Goal: Transaction & Acquisition: Purchase product/service

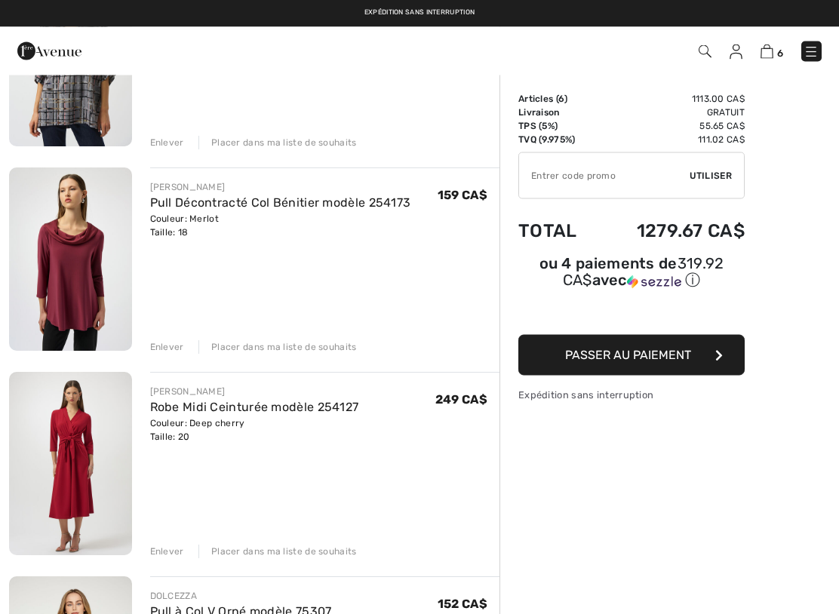
scroll to position [644, 0]
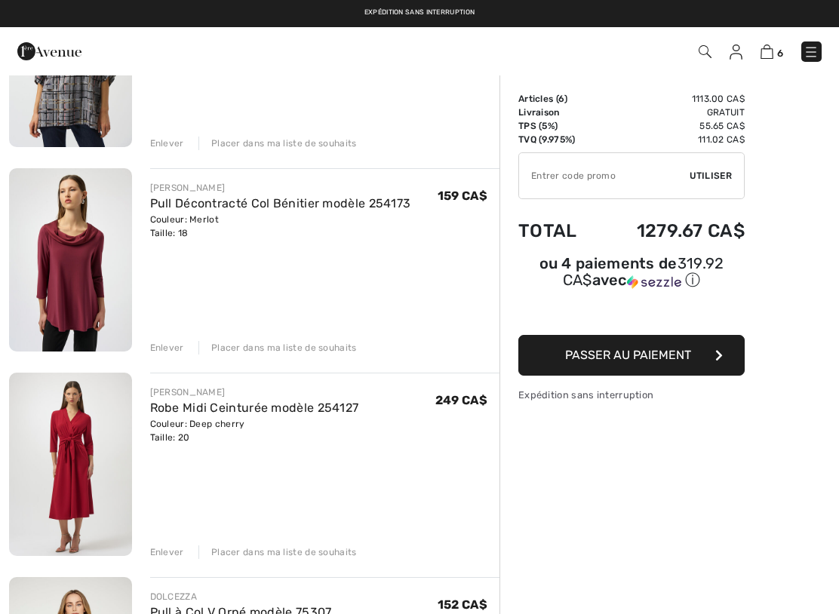
click at [173, 342] on div "Enlever" at bounding box center [167, 348] width 34 height 14
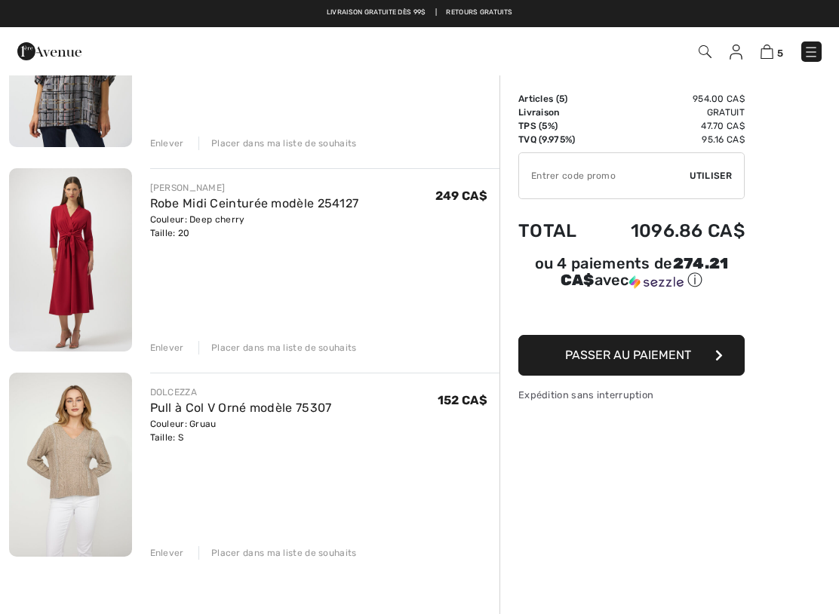
click at [280, 413] on link "Pull à Col V Orné modèle 75307" at bounding box center [241, 407] width 182 height 14
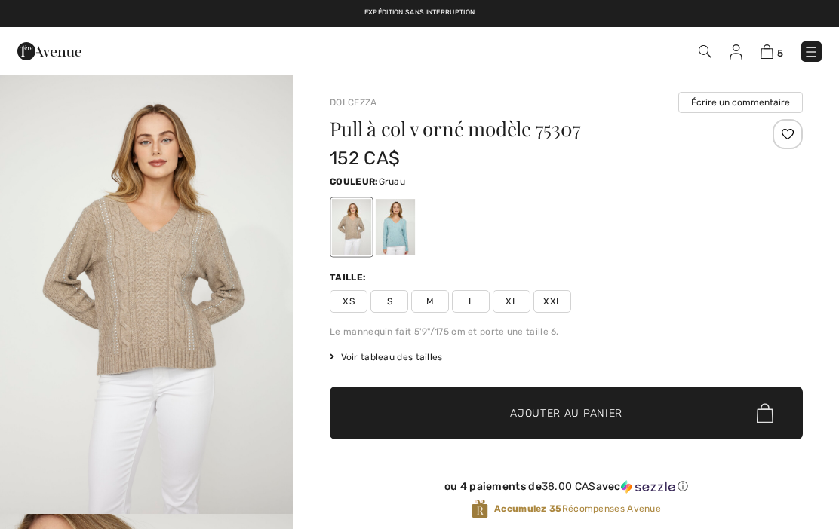
checkbox input "true"
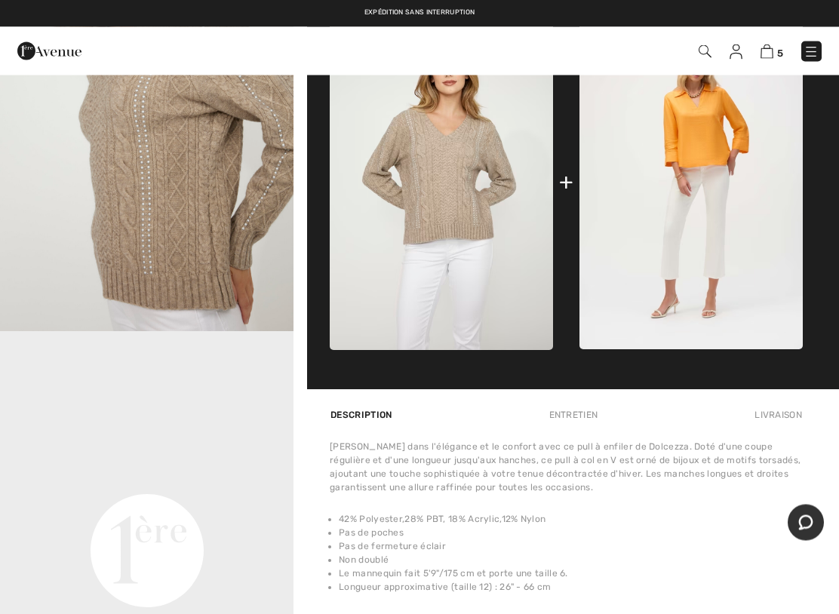
scroll to position [790, 0]
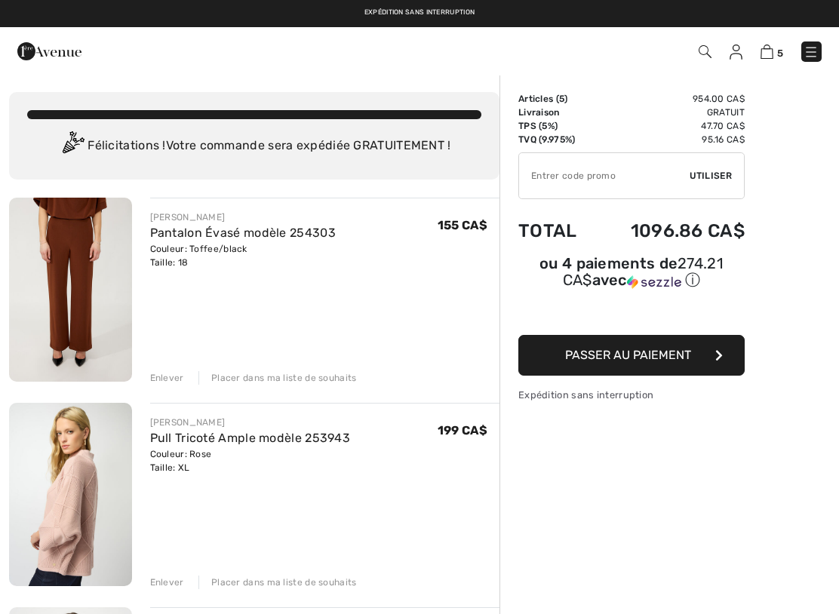
click at [241, 439] on link "Pull Tricoté Ample modèle 253943" at bounding box center [250, 438] width 201 height 14
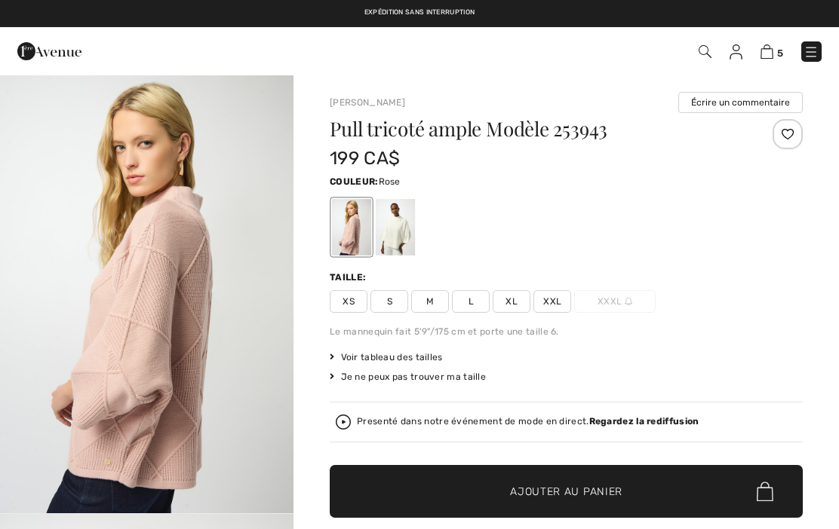
checkbox input "true"
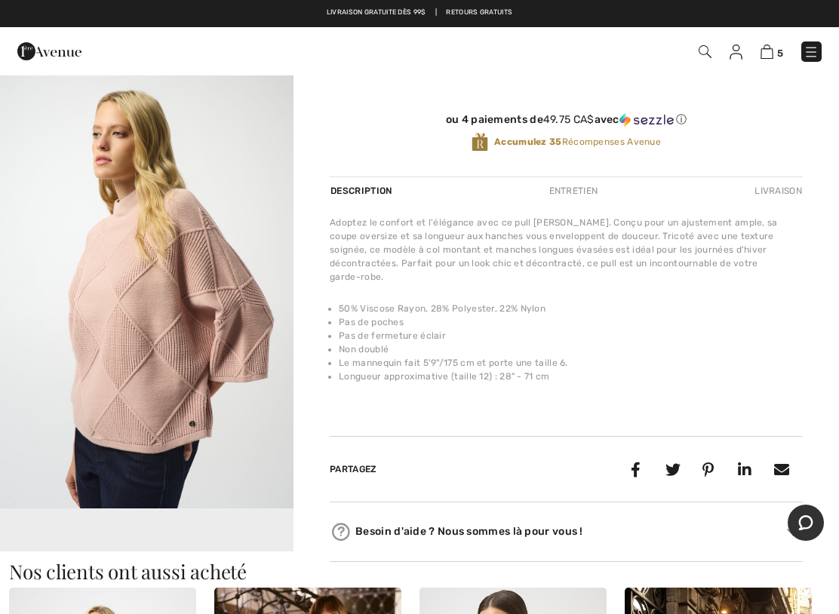
scroll to position [444, 0]
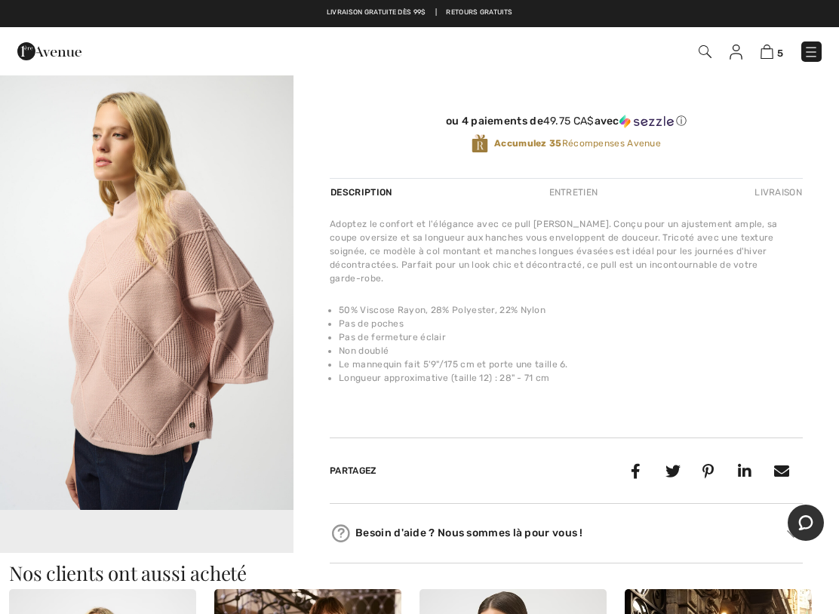
click at [582, 189] on div "Entretien" at bounding box center [573, 192] width 75 height 27
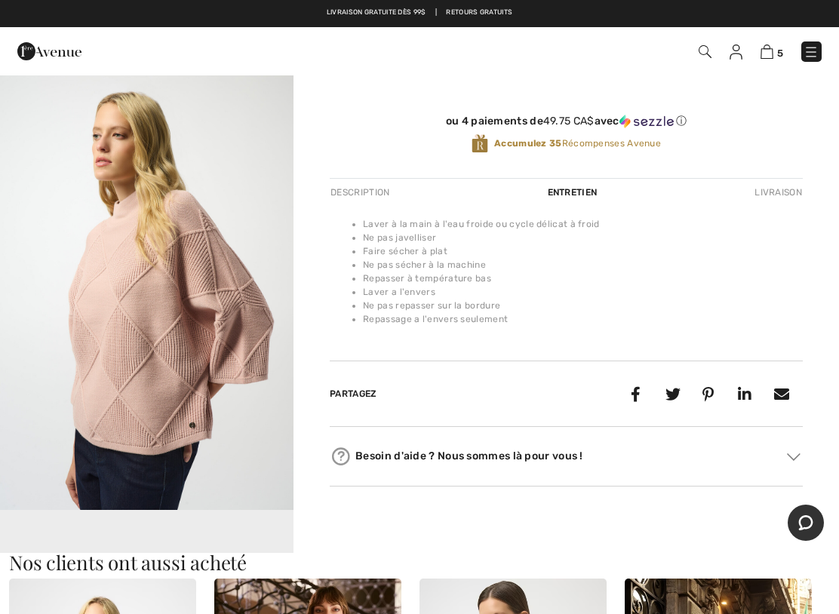
click at [372, 190] on div "Description" at bounding box center [361, 192] width 63 height 27
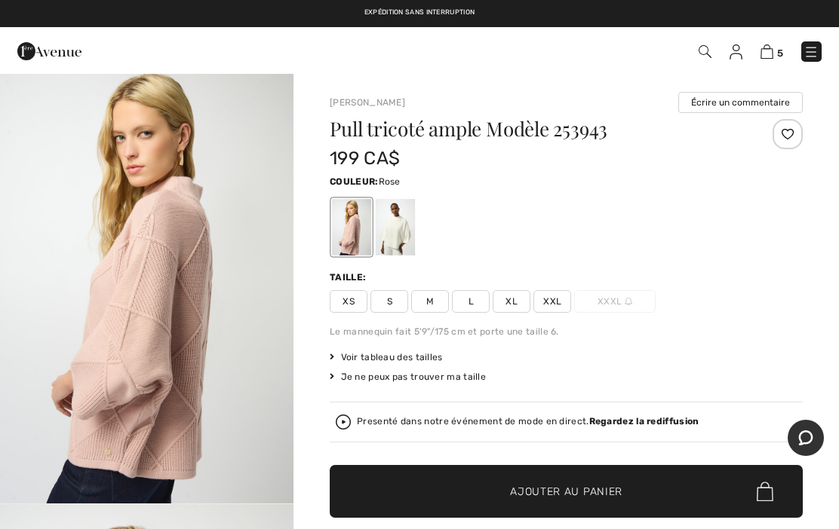
scroll to position [0, 0]
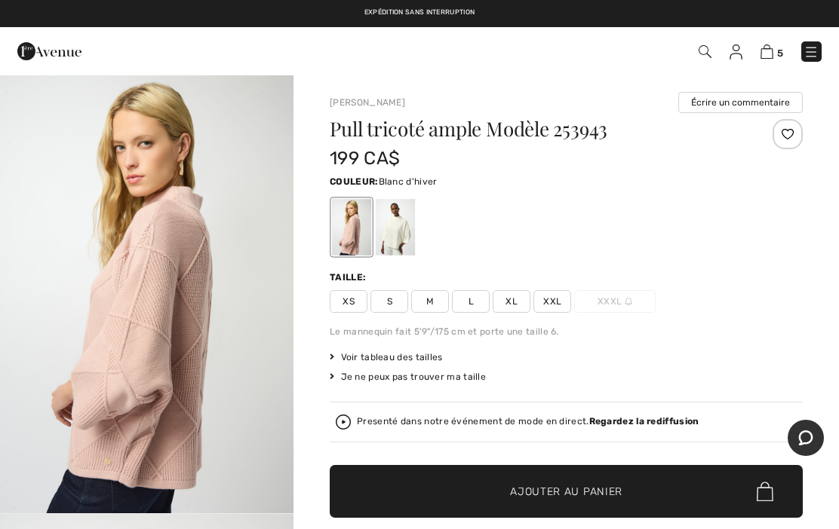
click at [402, 223] on div at bounding box center [395, 227] width 39 height 57
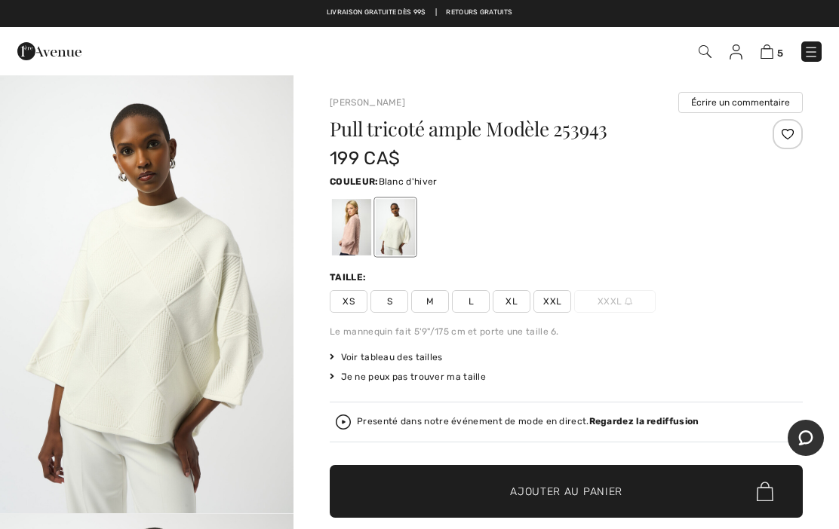
click at [353, 222] on div at bounding box center [351, 227] width 39 height 57
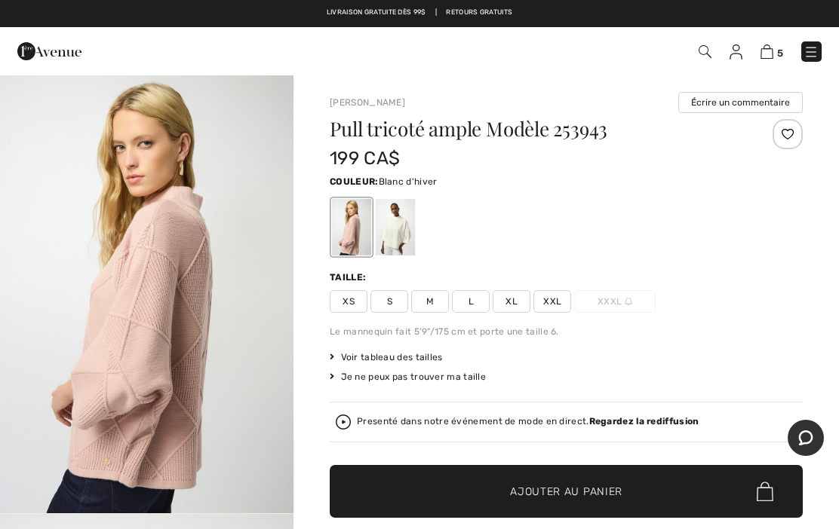
click at [409, 229] on div at bounding box center [395, 227] width 39 height 57
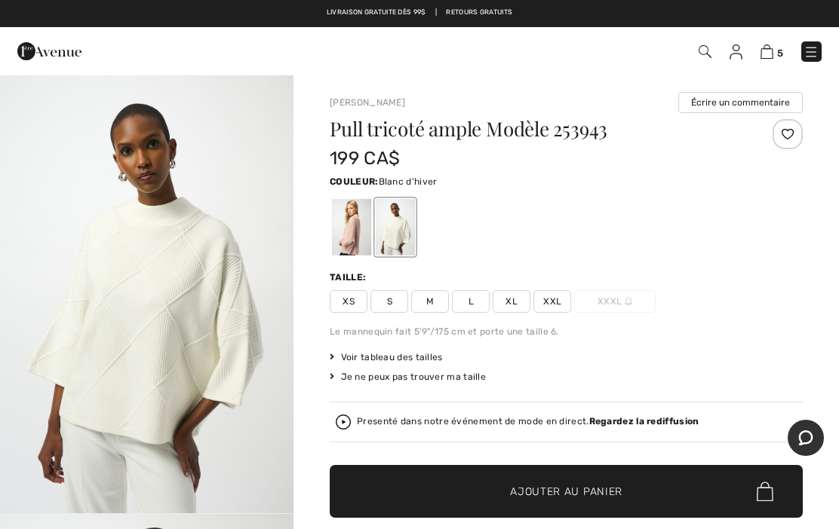
click at [403, 222] on div at bounding box center [395, 227] width 39 height 57
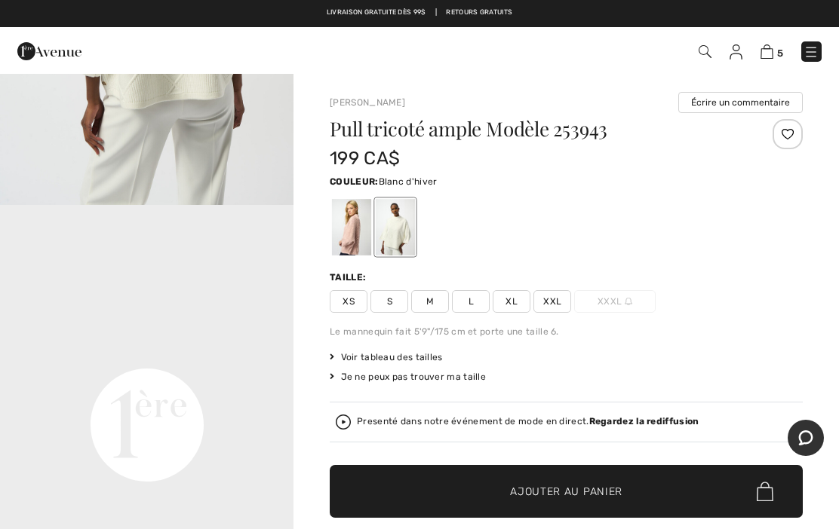
click at [357, 229] on div at bounding box center [351, 227] width 39 height 57
